Goal: Task Accomplishment & Management: Use online tool/utility

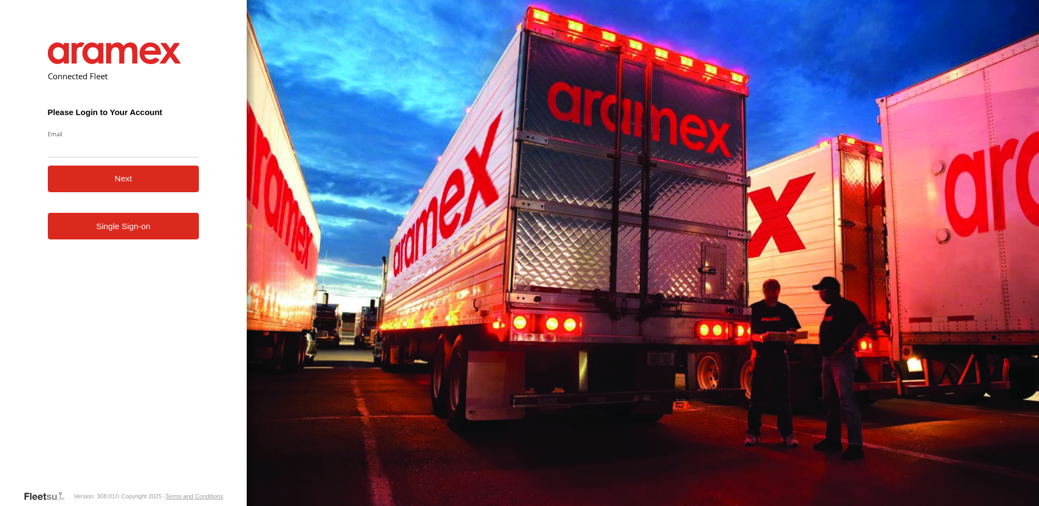
click at [156, 229] on link "Single Sign-on" at bounding box center [124, 226] width 152 height 27
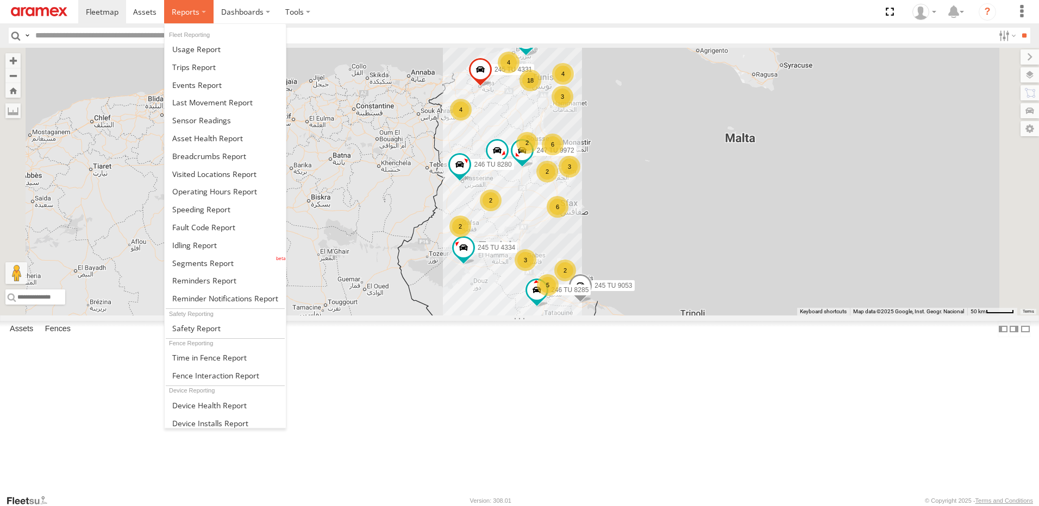
click at [198, 12] on label at bounding box center [188, 11] width 49 height 23
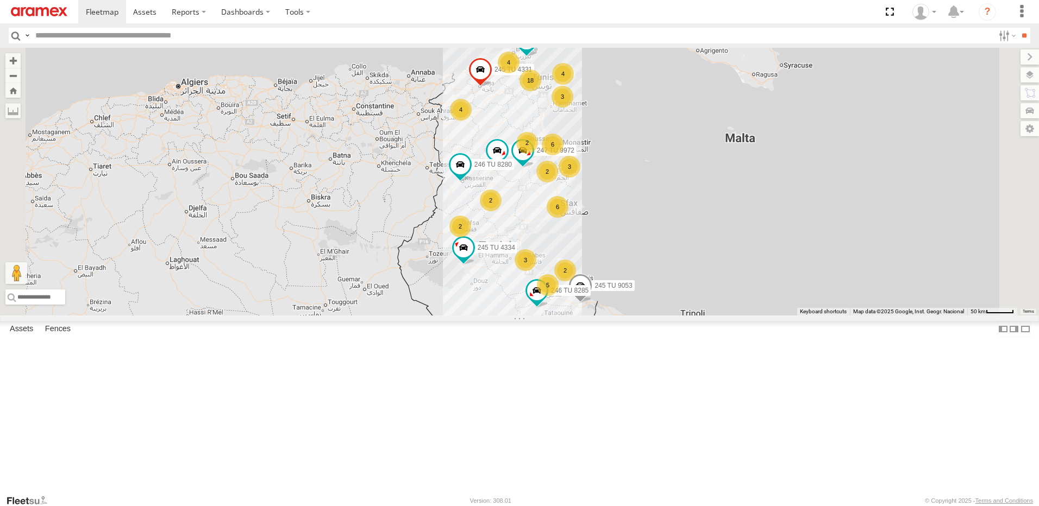
click at [568, 218] on div "6" at bounding box center [558, 207] width 22 height 22
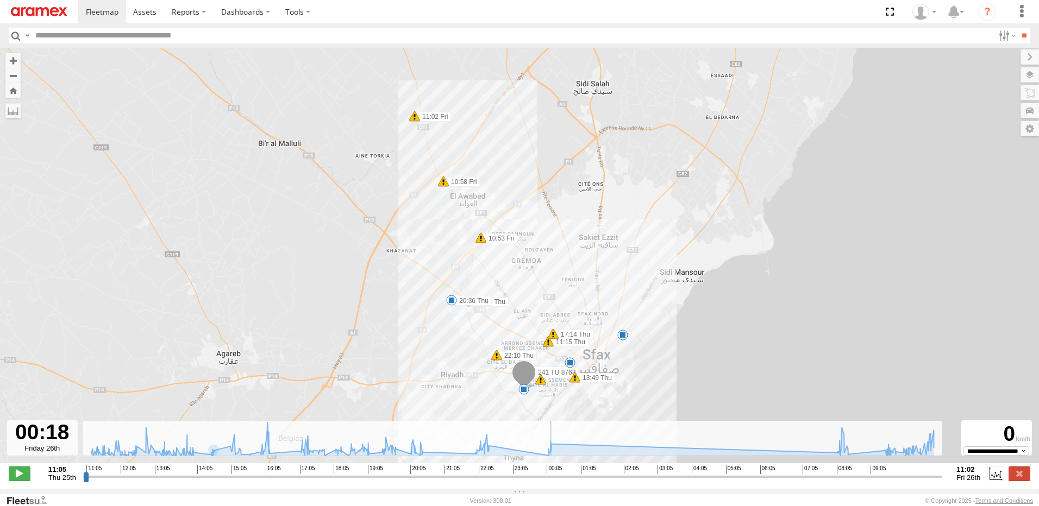
drag, startPoint x: 95, startPoint y: 481, endPoint x: 556, endPoint y: 510, distance: 462.1
click at [556, 482] on input "range" at bounding box center [513, 477] width 860 height 10
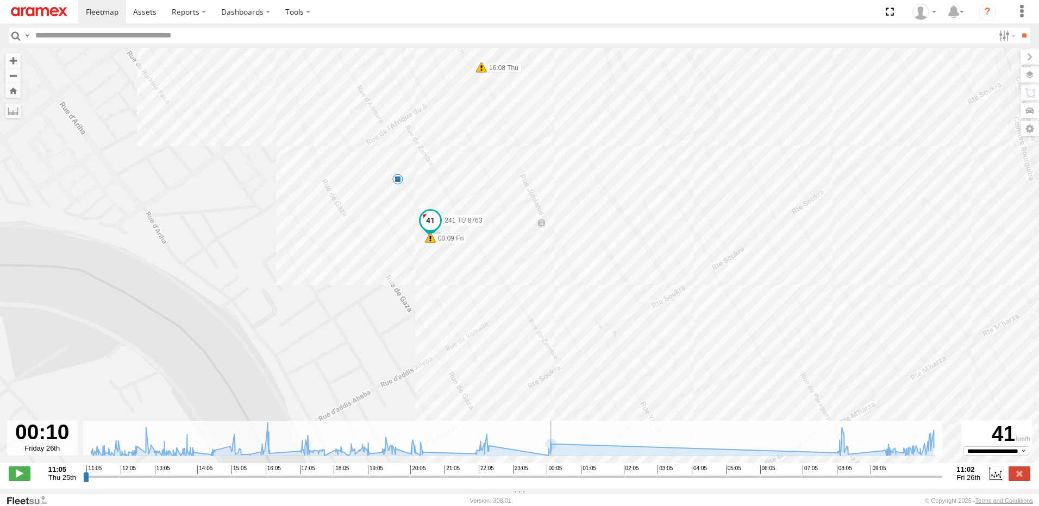
drag, startPoint x: 559, startPoint y: 483, endPoint x: 551, endPoint y: 484, distance: 7.1
type input "**********"
click at [551, 482] on input "range" at bounding box center [513, 477] width 860 height 10
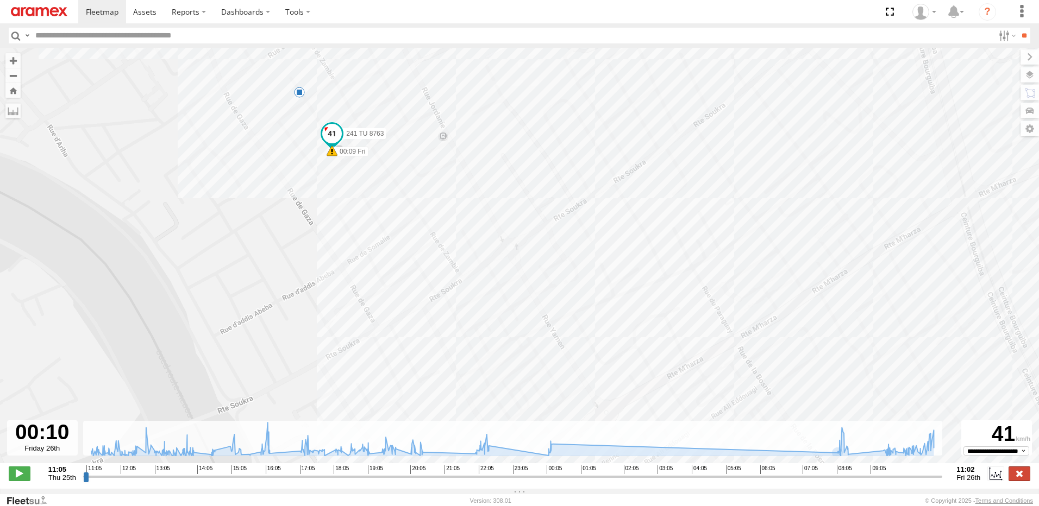
click at [1020, 478] on label at bounding box center [1019, 474] width 22 height 14
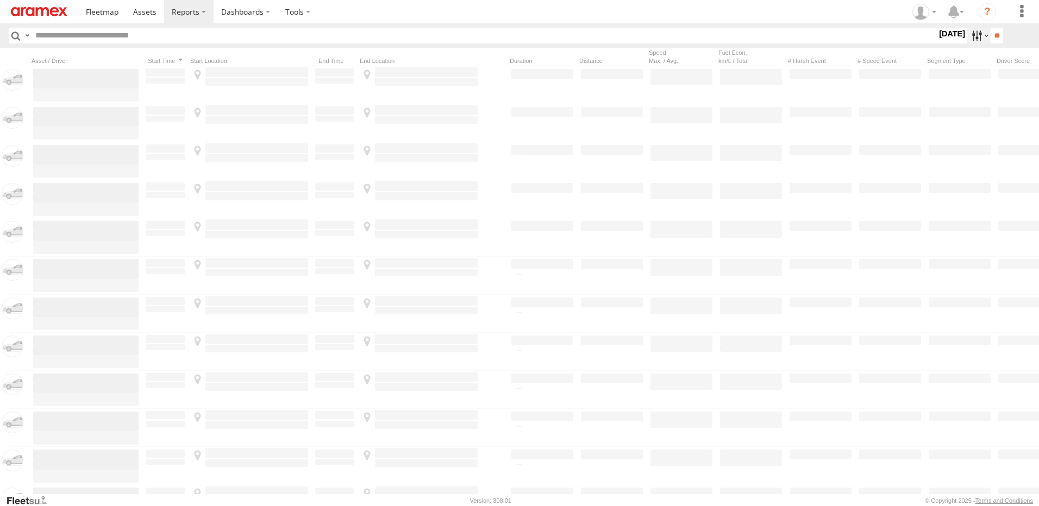
click at [973, 34] on label at bounding box center [978, 36] width 23 height 16
click at [0, 0] on span "[DATE]" at bounding box center [0, 0] width 0 height 0
click at [996, 41] on input "**" at bounding box center [996, 36] width 12 height 16
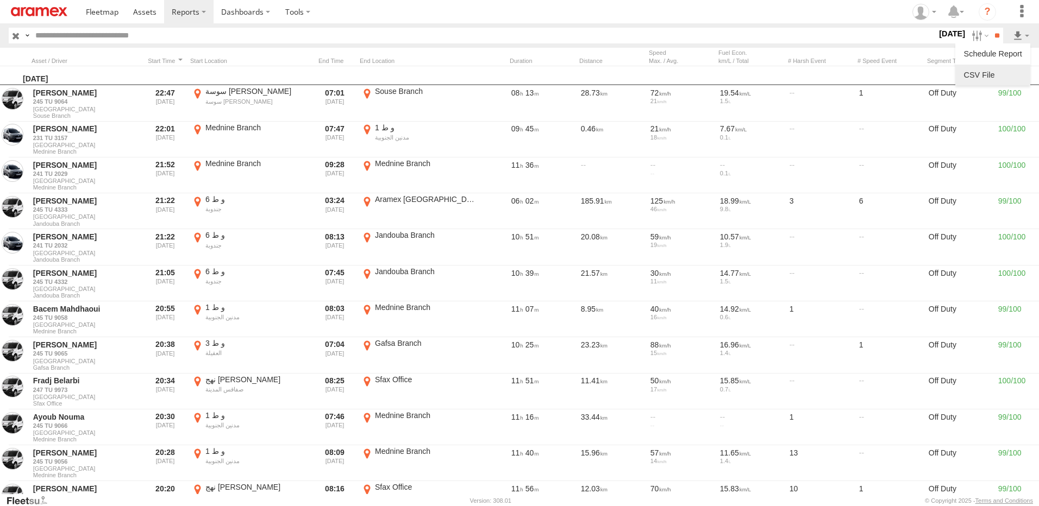
click at [999, 71] on link at bounding box center [992, 75] width 66 height 16
click at [418, 59] on div at bounding box center [420, 61] width 120 height 8
